Goal: Task Accomplishment & Management: Manage account settings

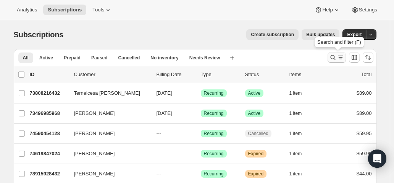
click at [339, 58] on icon "Search and filter results" at bounding box center [340, 58] width 8 height 8
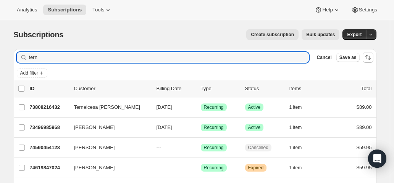
drag, startPoint x: 47, startPoint y: 58, endPoint x: 18, endPoint y: 54, distance: 30.1
click at [18, 54] on div "Filter subscribers tern Clear Cancel Save as" at bounding box center [195, 57] width 362 height 17
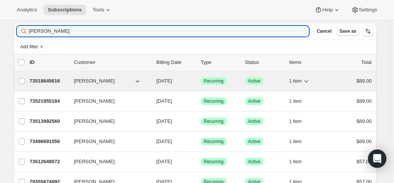
scroll to position [38, 0]
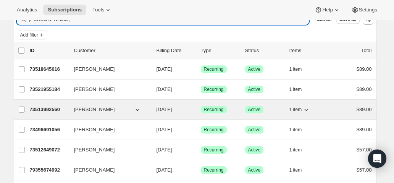
type input "linda"
click at [172, 108] on span "[DATE]" at bounding box center [164, 110] width 16 height 6
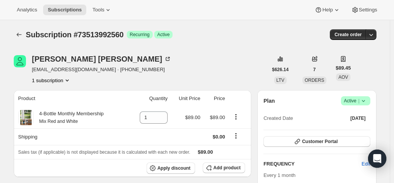
click at [230, 37] on div "Subscription #73513992560 Success Recurring Success Active" at bounding box center [136, 34] width 221 height 11
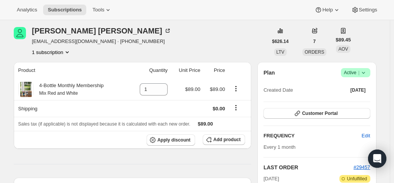
scroll to position [114, 0]
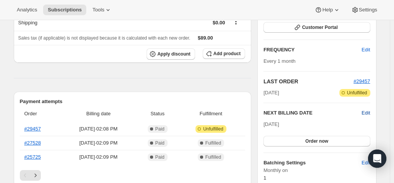
click at [368, 109] on span "Edit" at bounding box center [365, 113] width 8 height 8
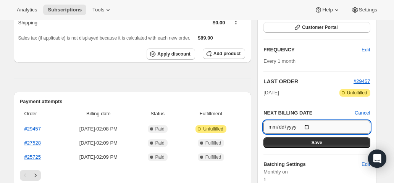
click at [311, 126] on input "2025-11-01" at bounding box center [316, 127] width 106 height 13
type input "2026-05-01"
click at [308, 139] on button "Save" at bounding box center [316, 143] width 106 height 11
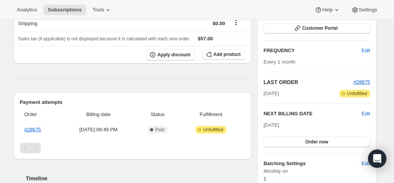
scroll to position [114, 0]
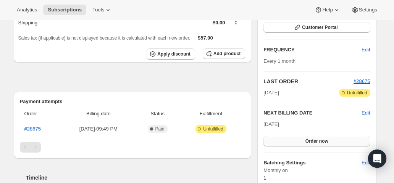
click at [328, 140] on span "Order now" at bounding box center [316, 141] width 23 height 6
click at [328, 140] on span "Click to confirm" at bounding box center [316, 141] width 35 height 6
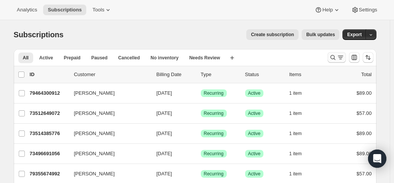
click at [335, 56] on icon "Search and filter results" at bounding box center [332, 57] width 5 height 5
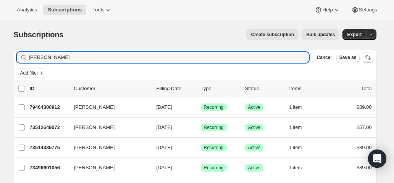
click at [56, 58] on input "paula" at bounding box center [162, 57] width 266 height 11
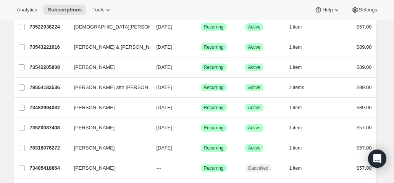
scroll to position [153, 0]
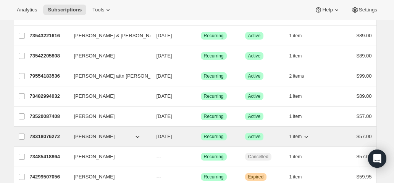
type input "paul"
click at [172, 138] on span "[DATE]" at bounding box center [164, 137] width 16 height 6
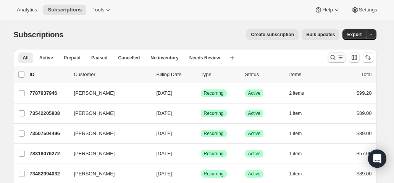
click at [333, 59] on icon "Search and filter results" at bounding box center [333, 58] width 8 height 8
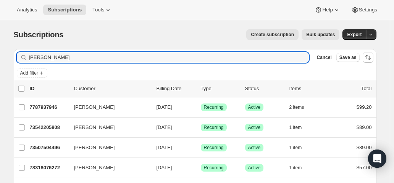
drag, startPoint x: 45, startPoint y: 58, endPoint x: 18, endPoint y: 51, distance: 27.8
click at [18, 51] on div "Filter subscribers paul Clear Cancel Save as" at bounding box center [195, 57] width 362 height 17
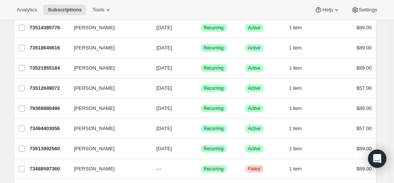
scroll to position [153, 0]
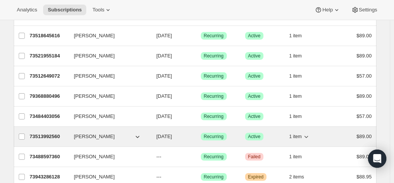
type input "linda"
click at [195, 133] on p "05/01/2026" at bounding box center [175, 137] width 38 height 8
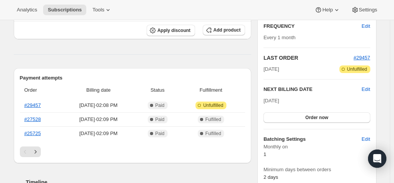
scroll to position [153, 0]
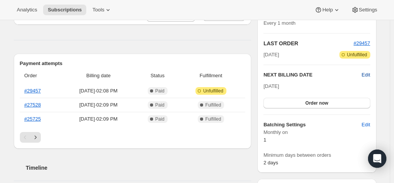
click at [365, 76] on span "Edit" at bounding box center [365, 75] width 8 height 8
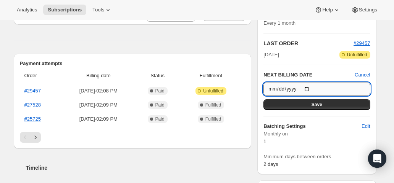
click at [311, 89] on input "2026-05-01" at bounding box center [316, 89] width 106 height 13
type input "2026-06-01"
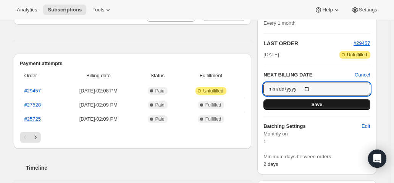
click at [309, 101] on button "Save" at bounding box center [316, 105] width 106 height 11
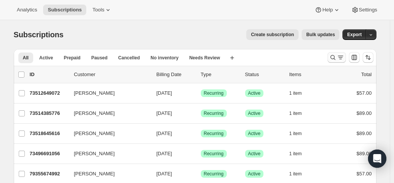
click at [335, 58] on icon "Search and filter results" at bounding box center [333, 58] width 8 height 8
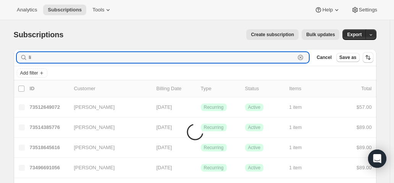
type input "l"
type input "k"
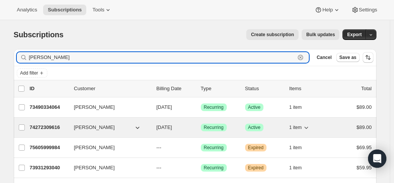
type input "keslin"
click at [196, 130] on div "74272309616 Bob Keslin 11/01/2025 Success Recurring Success Active 1 item $89.00" at bounding box center [201, 127] width 342 height 11
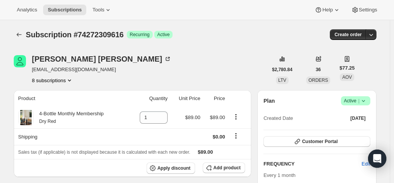
click at [52, 80] on button "8 subscriptions" at bounding box center [53, 81] width 42 height 8
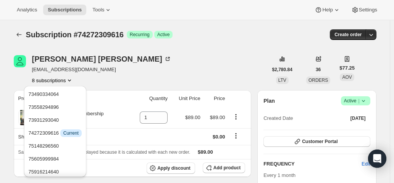
click at [52, 80] on button "8 subscriptions" at bounding box center [53, 81] width 42 height 8
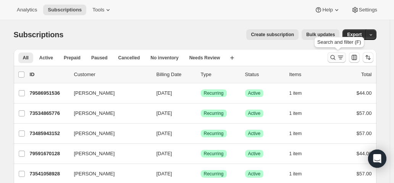
click at [334, 59] on icon "Search and filter results" at bounding box center [333, 58] width 8 height 8
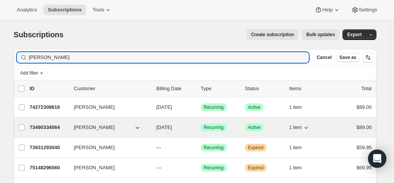
type input "[PERSON_NAME]"
click at [172, 125] on span "[DATE]" at bounding box center [164, 128] width 16 height 6
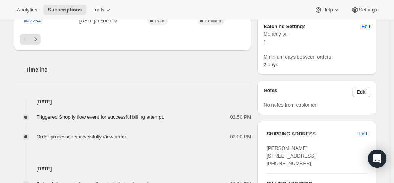
scroll to position [343, 0]
